Goal: Task Accomplishment & Management: Manage account settings

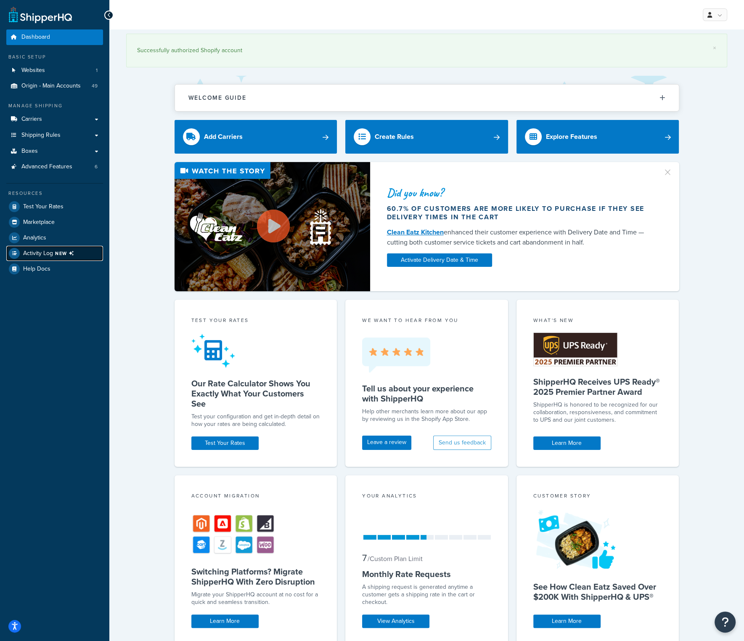
click at [47, 250] on span "Activity Log NEW" at bounding box center [50, 253] width 54 height 11
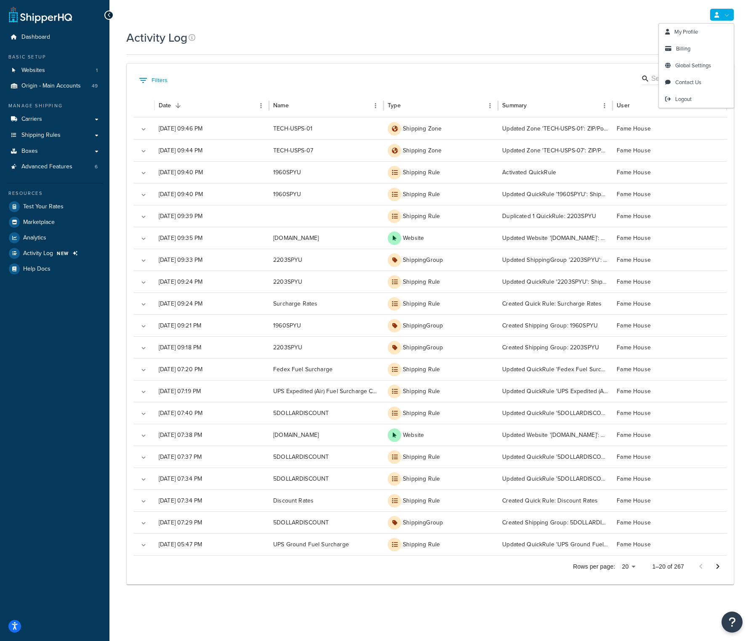
click at [727, 13] on link at bounding box center [722, 14] width 24 height 13
click at [683, 98] on span "Logout" at bounding box center [683, 99] width 16 height 8
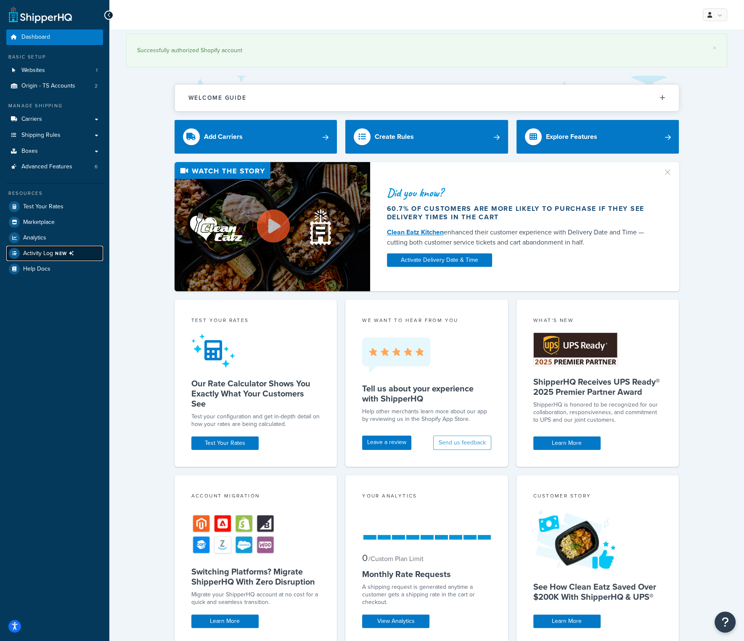
click at [61, 252] on span "NEW" at bounding box center [66, 253] width 22 height 7
